Goal: Task Accomplishment & Management: Use online tool/utility

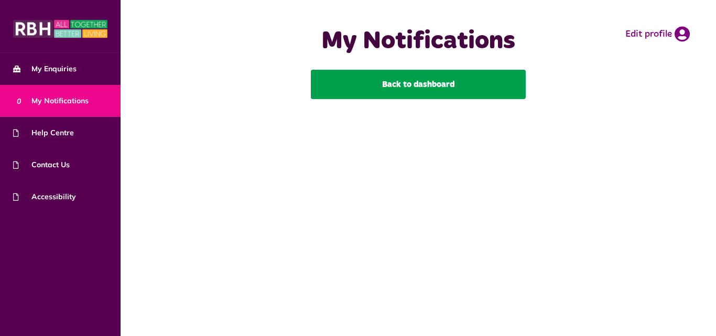
click at [375, 76] on link "Back to dashboard" at bounding box center [418, 84] width 215 height 29
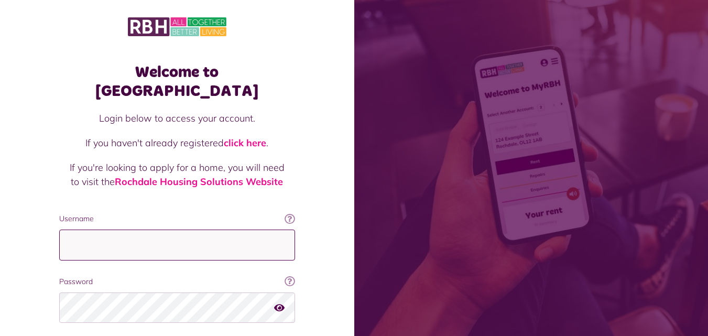
type input "**********"
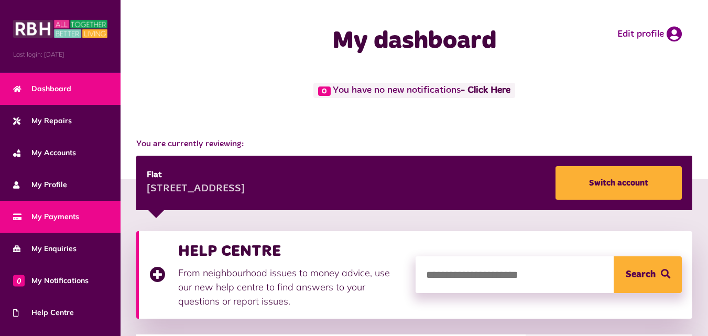
click at [15, 211] on span "My Payments" at bounding box center [46, 216] width 66 height 11
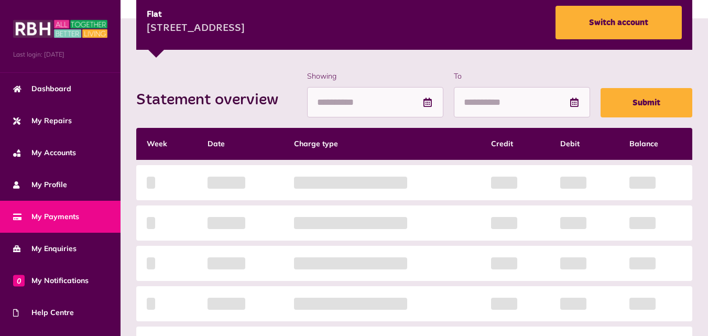
scroll to position [157, 0]
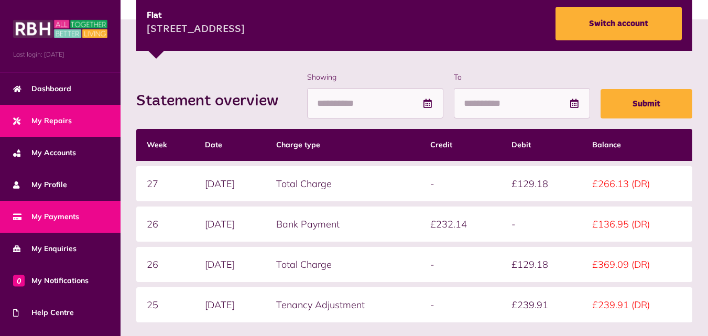
click at [38, 122] on span "My Repairs" at bounding box center [42, 120] width 59 height 11
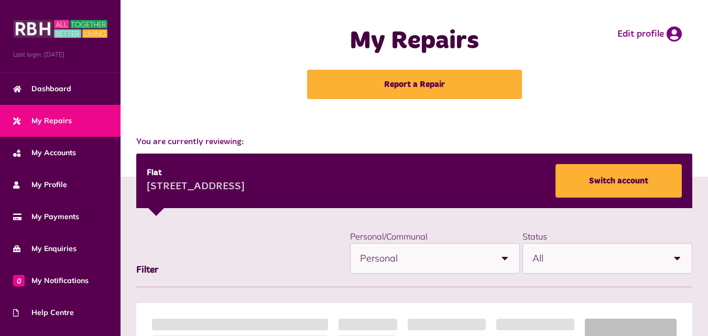
click at [395, 82] on link "Report a Repair" at bounding box center [414, 84] width 215 height 29
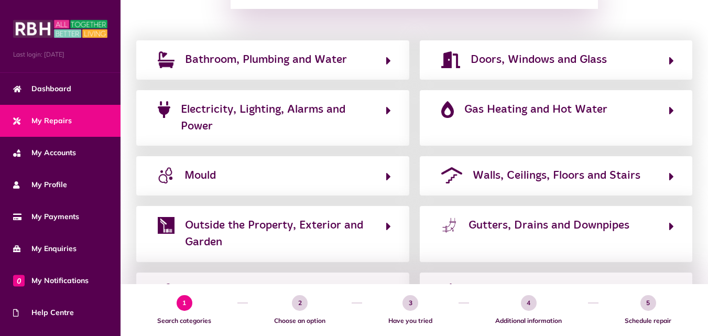
scroll to position [185, 0]
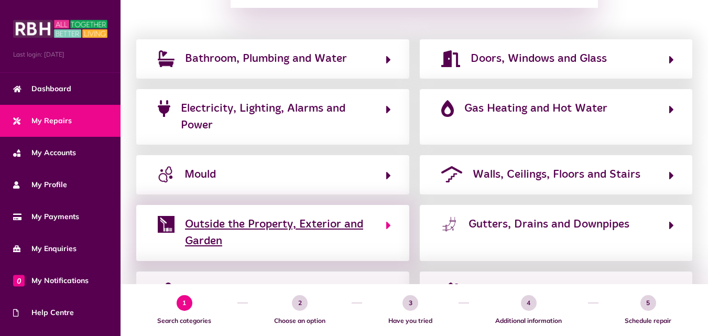
click at [352, 231] on span "Outside the Property, Exterior and Garden" at bounding box center [280, 233] width 190 height 34
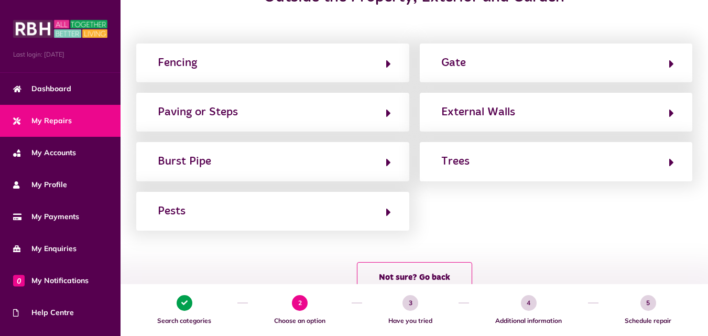
scroll to position [159, 0]
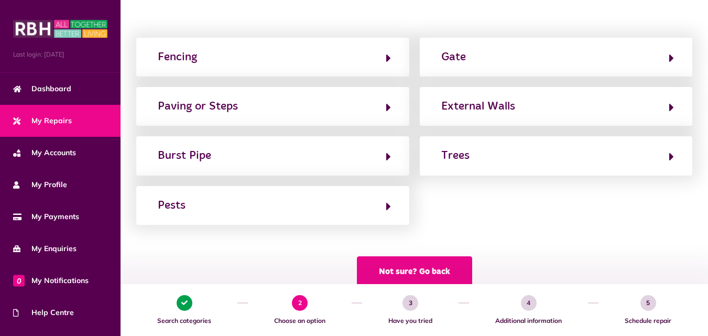
click at [424, 271] on button "Not sure? Go back" at bounding box center [414, 271] width 115 height 30
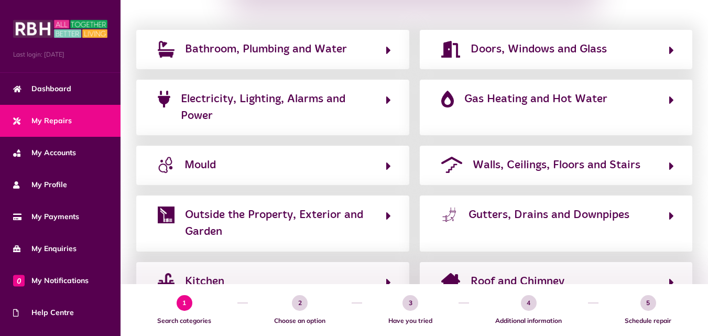
scroll to position [191, 0]
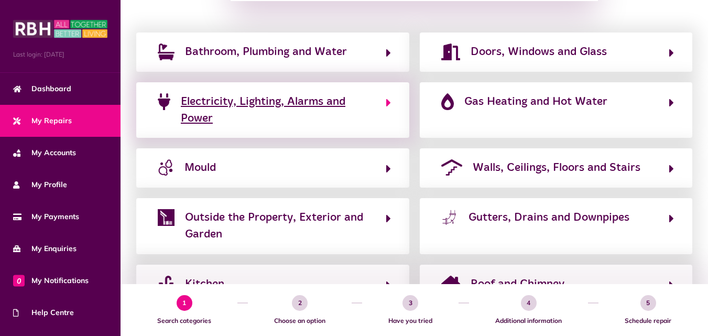
click at [291, 103] on span "Electricity, Lighting, Alarms and Power" at bounding box center [278, 110] width 195 height 34
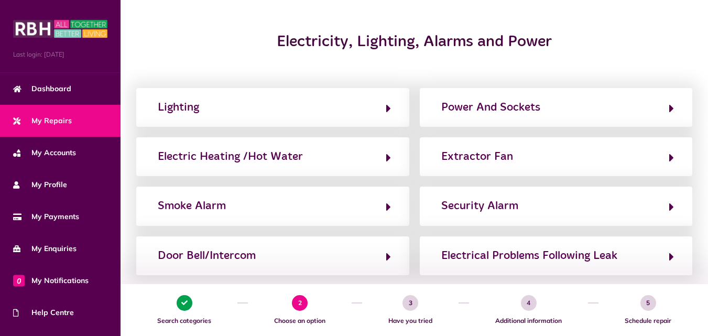
scroll to position [110, 0]
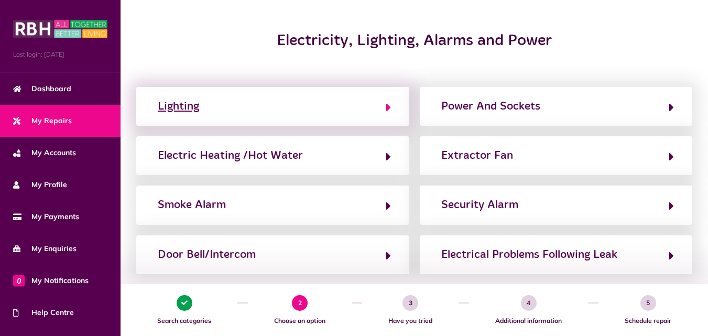
click at [353, 105] on button "Lighting" at bounding box center [273, 107] width 237 height 18
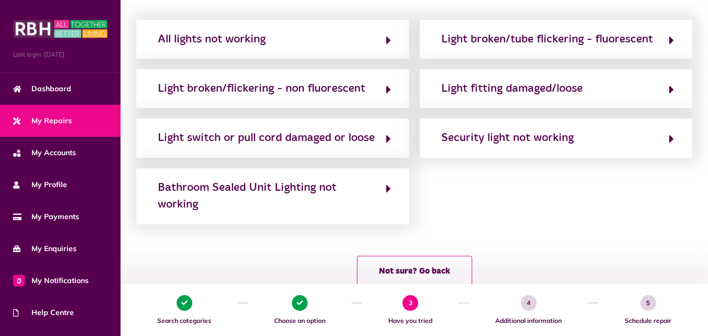
scroll to position [124, 0]
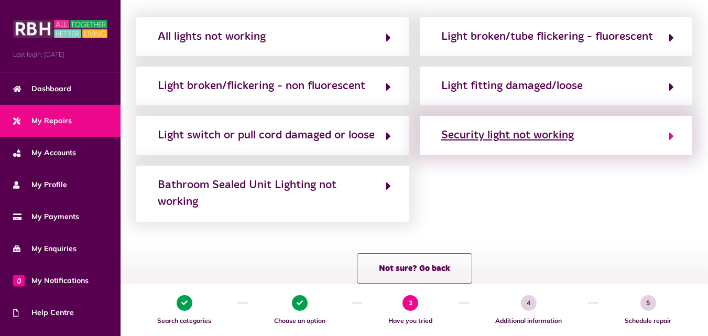
click at [532, 137] on div "Security light not working" at bounding box center [508, 135] width 133 height 17
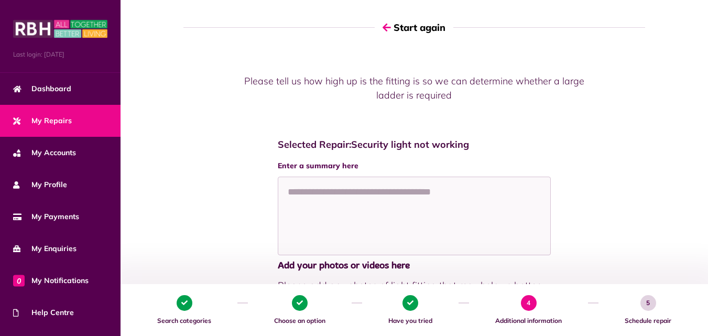
scroll to position [67, 0]
